Goal: Task Accomplishment & Management: Use online tool/utility

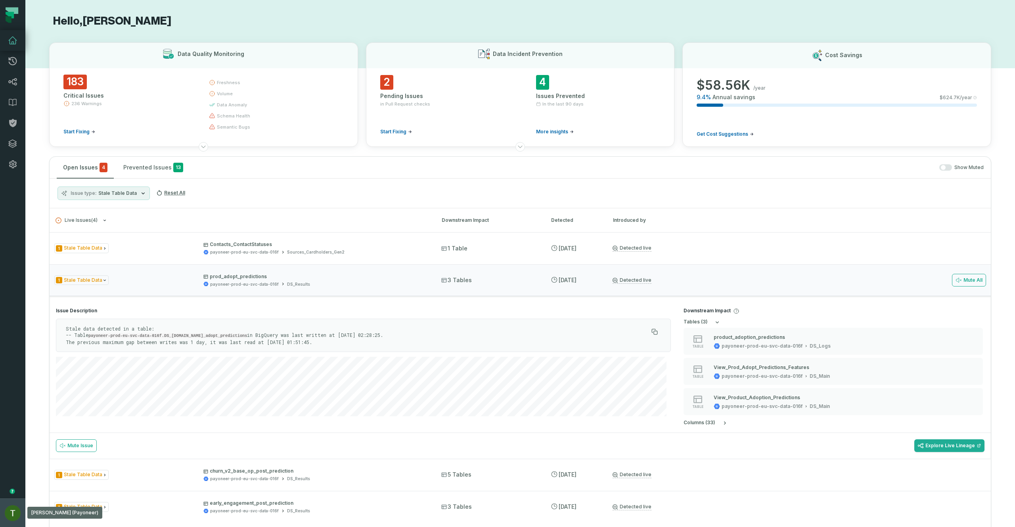
scroll to position [143, 0]
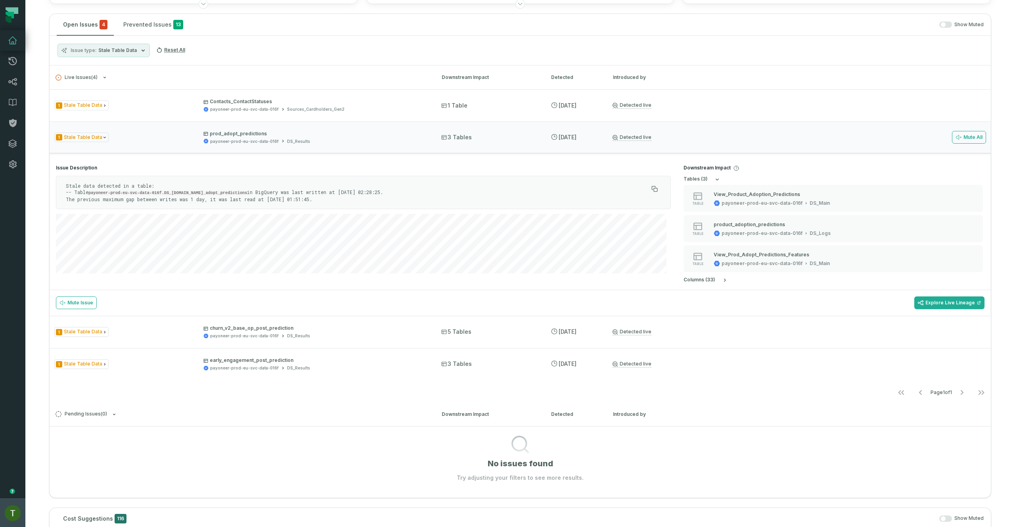
click at [8, 510] on img "button" at bounding box center [13, 513] width 16 height 16
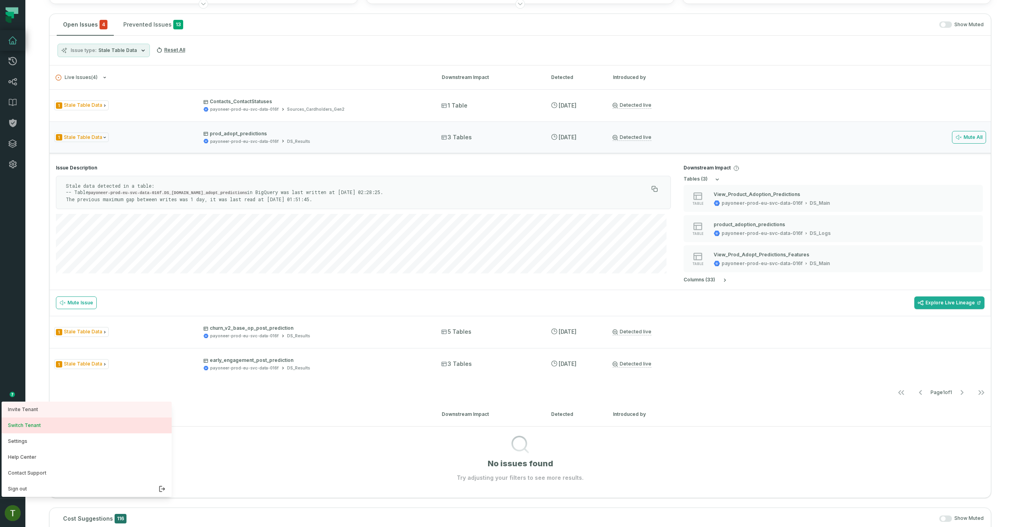
click at [42, 429] on button "Switch Tenant" at bounding box center [87, 425] width 170 height 16
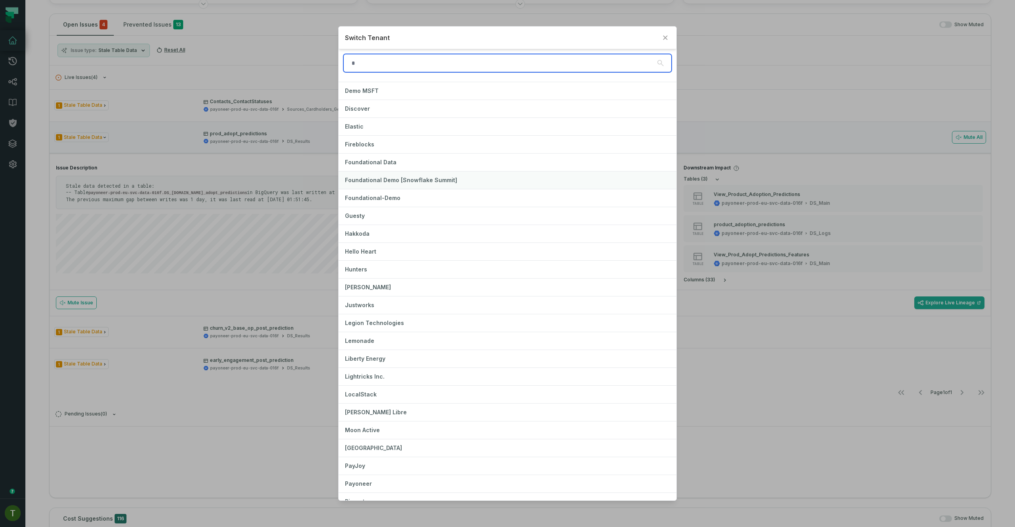
scroll to position [238, 0]
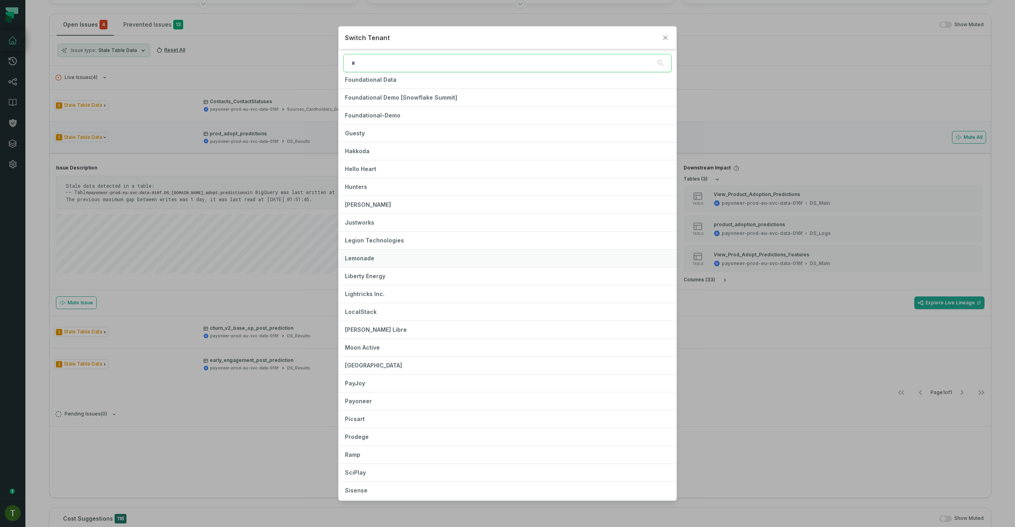
click at [389, 254] on button "Lemonade" at bounding box center [507, 257] width 337 height 17
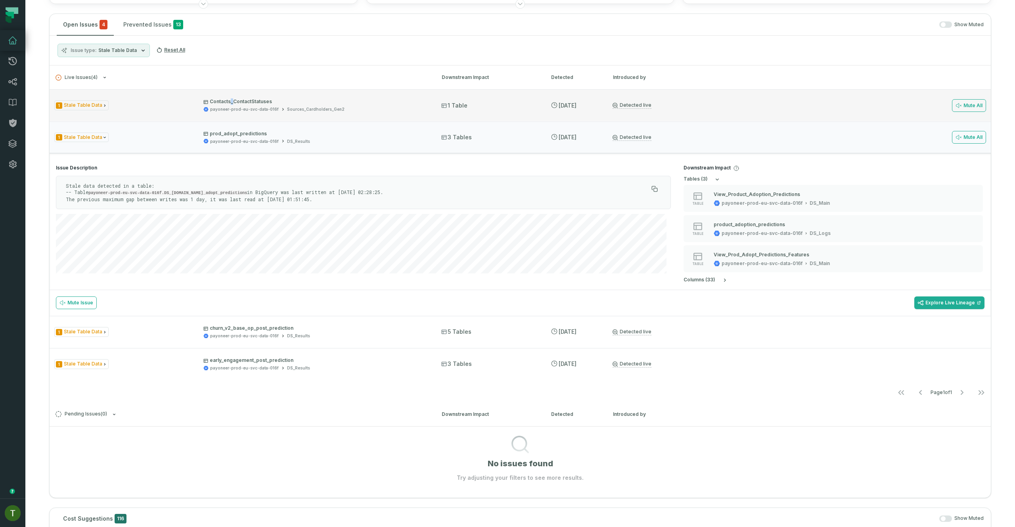
click at [231, 102] on p "Contacts_ContactStatuses" at bounding box center [315, 101] width 224 height 6
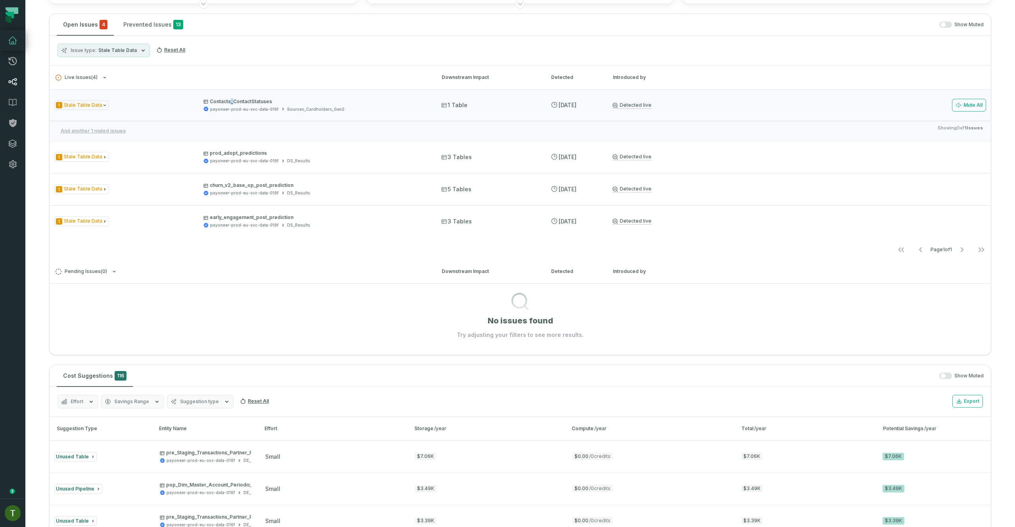
click at [4, 73] on link "Lineage" at bounding box center [12, 81] width 25 height 21
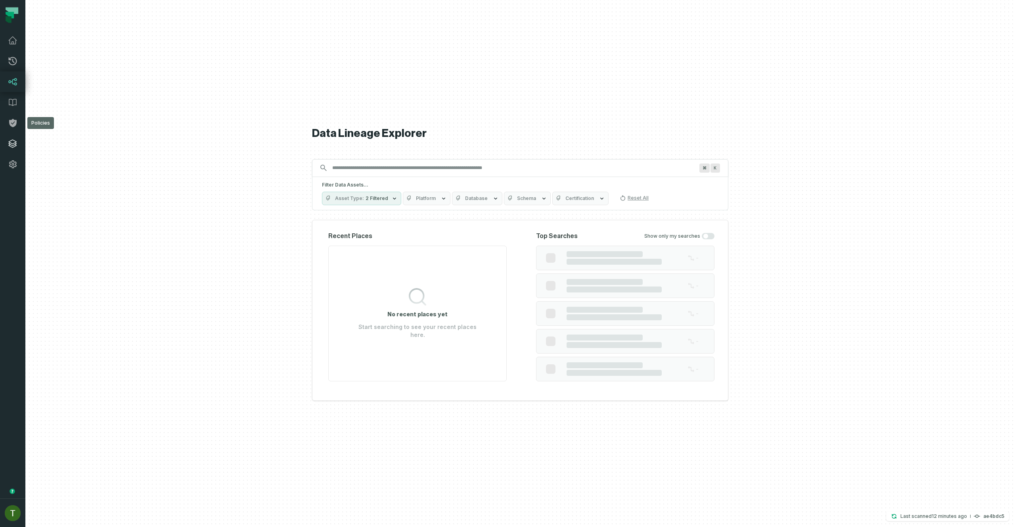
click at [9, 134] on link "Integrations" at bounding box center [12, 143] width 25 height 21
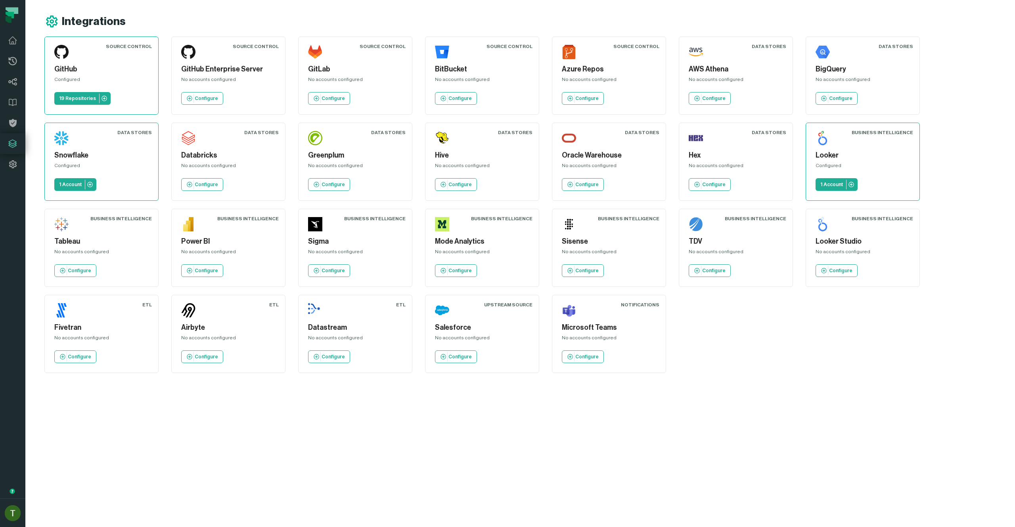
click at [88, 160] on h5 "Snowflake" at bounding box center [101, 155] width 94 height 11
click at [70, 186] on p "1 Account" at bounding box center [70, 184] width 23 height 6
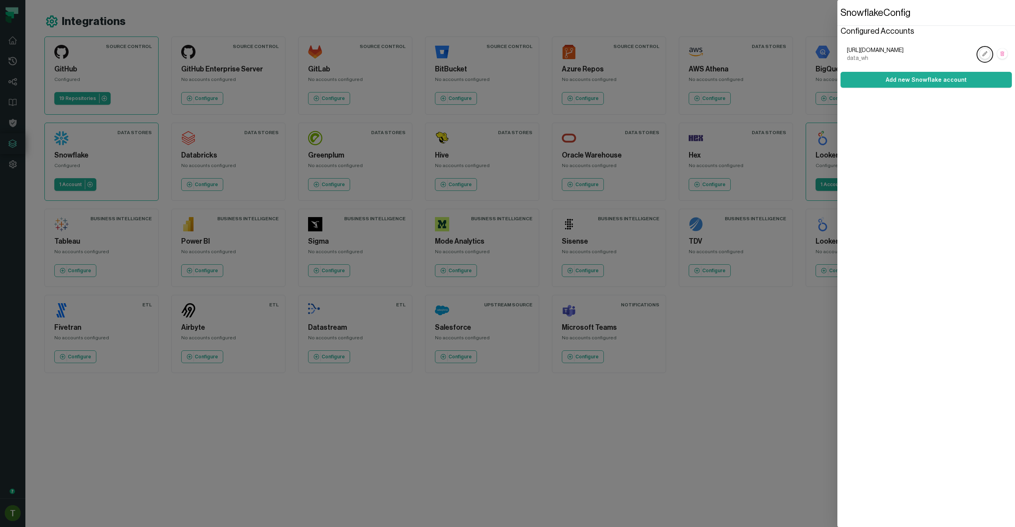
click at [981, 54] on rect "button" at bounding box center [985, 54] width 10 height 10
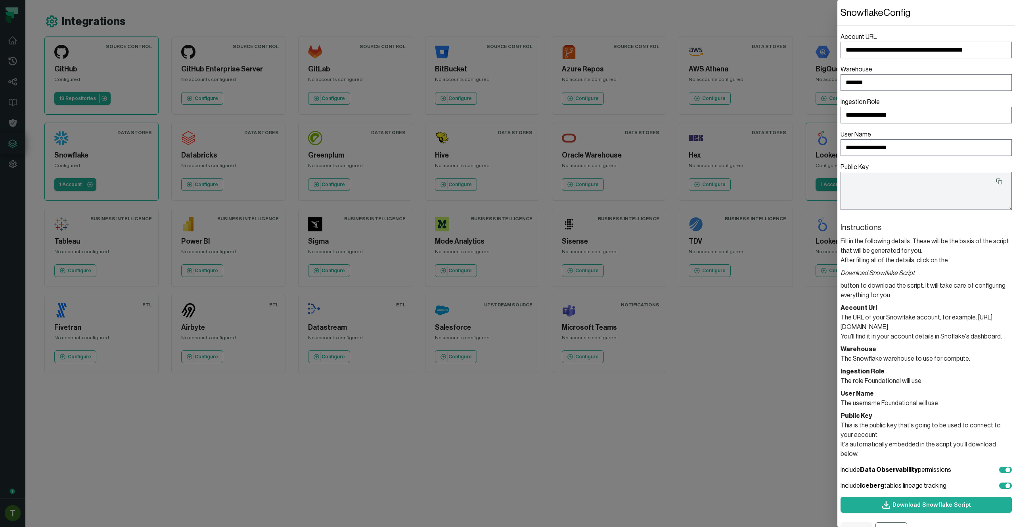
type textarea "**********"
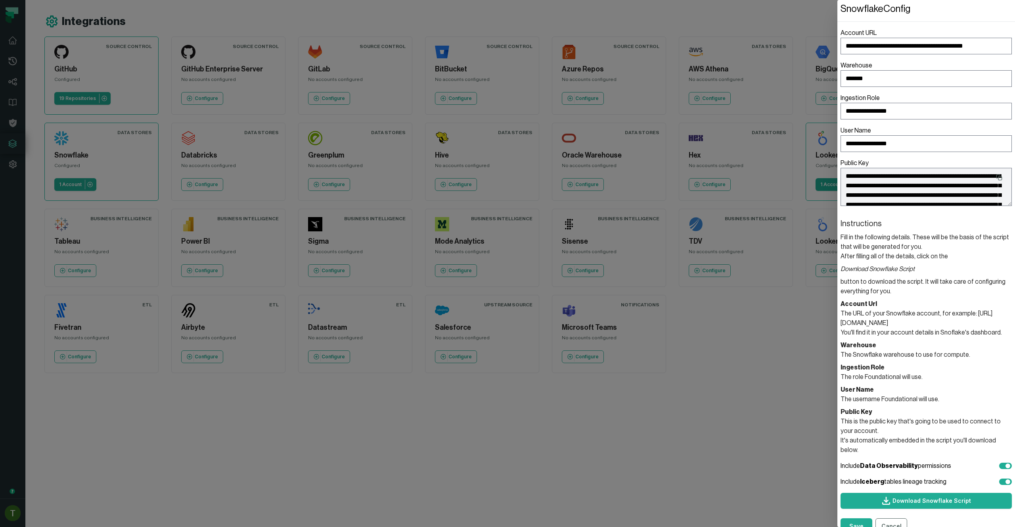
scroll to position [8, 0]
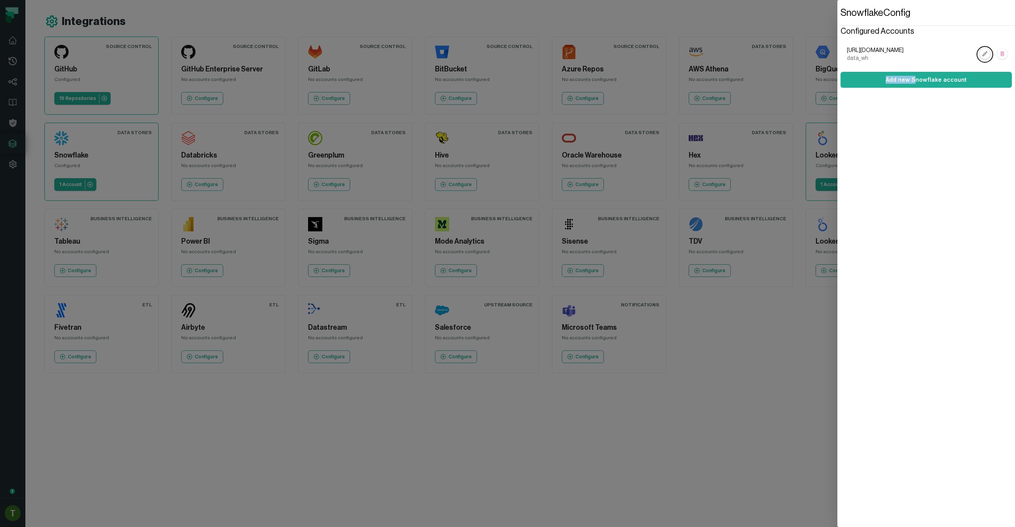
drag, startPoint x: 917, startPoint y: 82, endPoint x: 982, endPoint y: 55, distance: 70.9
click at [982, 55] on section "Configured Accounts [URL][DOMAIN_NAME] data_wh Add new Snowflake account" at bounding box center [926, 57] width 171 height 62
click at [983, 56] on rect "button" at bounding box center [985, 54] width 10 height 10
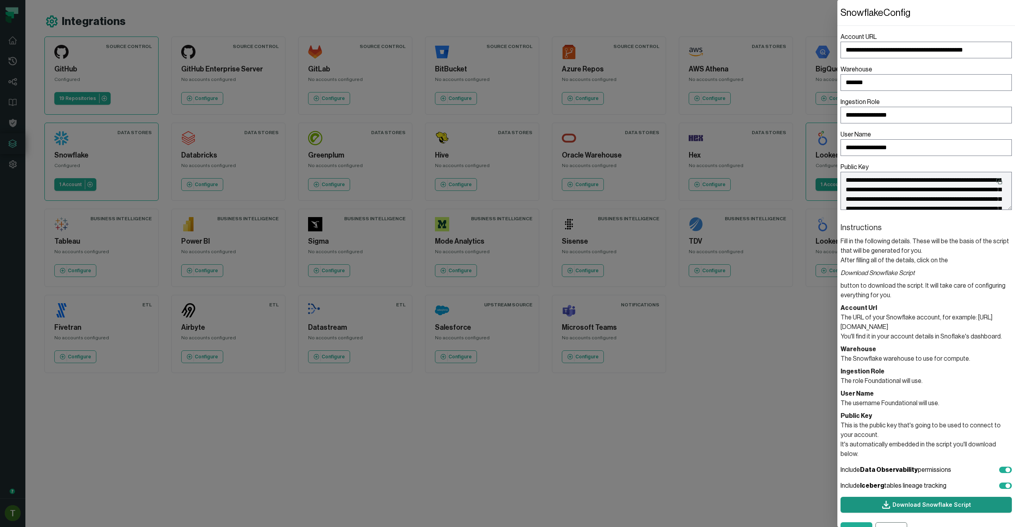
click at [889, 500] on icon at bounding box center [887, 505] width 10 height 10
click at [891, 522] on button "Cancel" at bounding box center [892, 530] width 32 height 16
